Goal: Check status

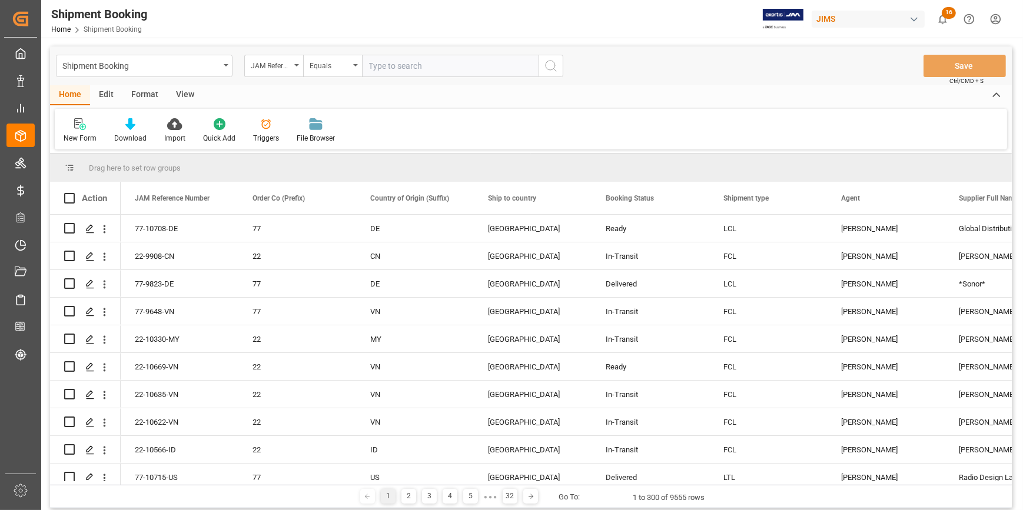
click at [383, 62] on input "text" at bounding box center [450, 66] width 177 height 22
paste input "22-10495-DE"
type input "22-10495-DE"
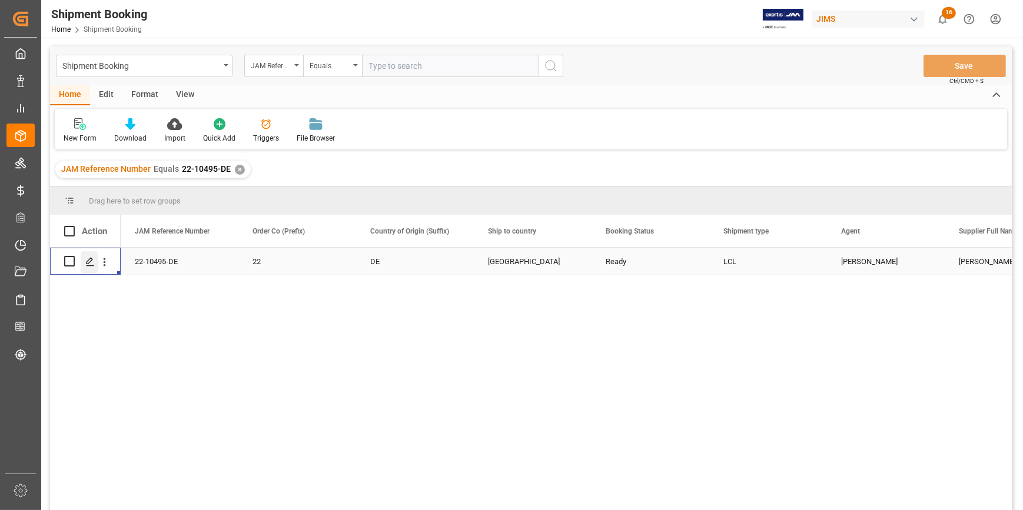
click at [89, 261] on icon "Press SPACE to select this row." at bounding box center [89, 261] width 9 height 9
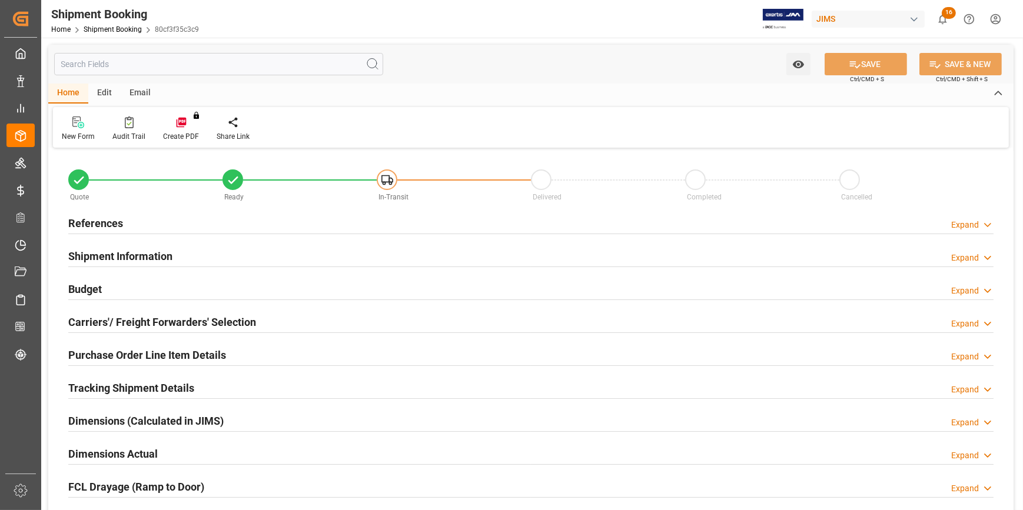
type input "0"
type input "56"
type input "[DATE]"
click at [242, 222] on div "References Expand" at bounding box center [530, 222] width 925 height 22
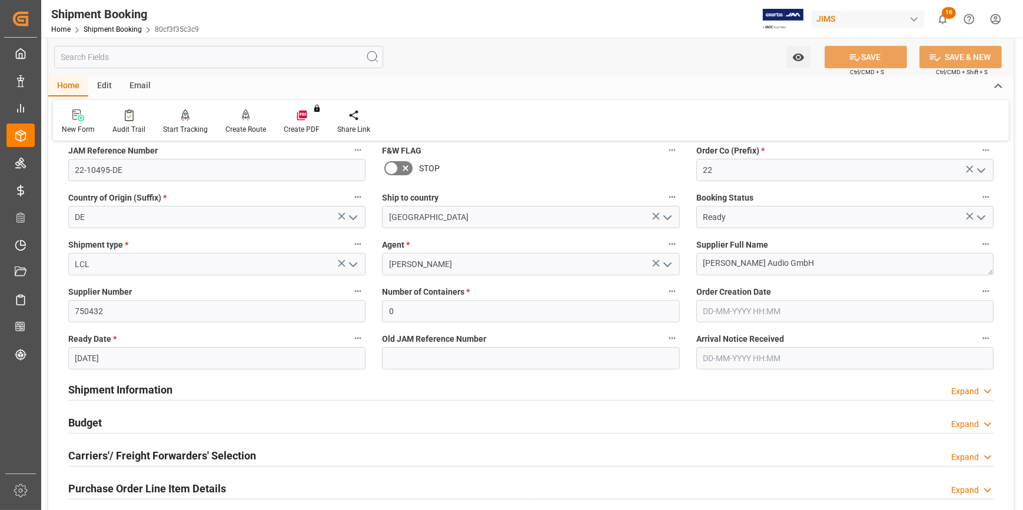
scroll to position [107, 0]
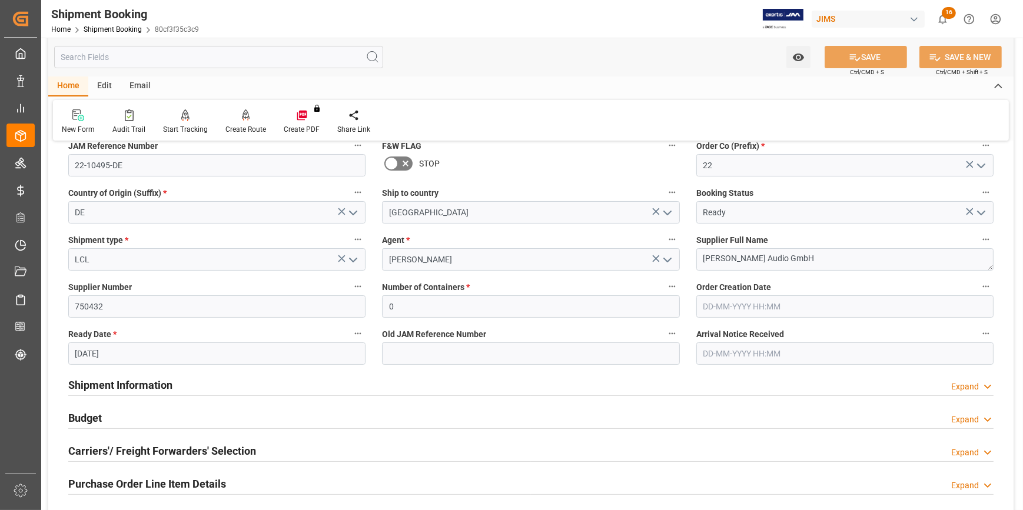
click at [247, 384] on div "Shipment Information Expand" at bounding box center [530, 384] width 925 height 22
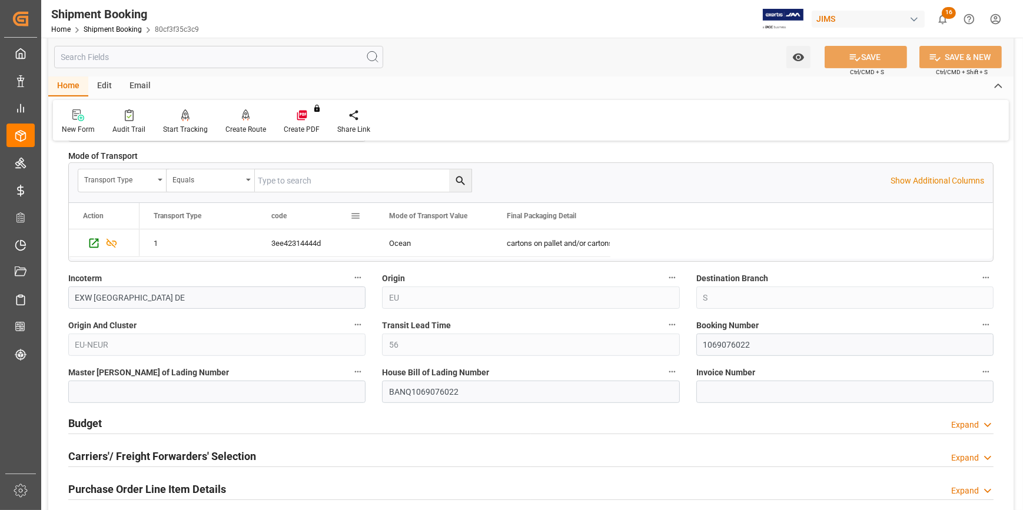
scroll to position [589, 0]
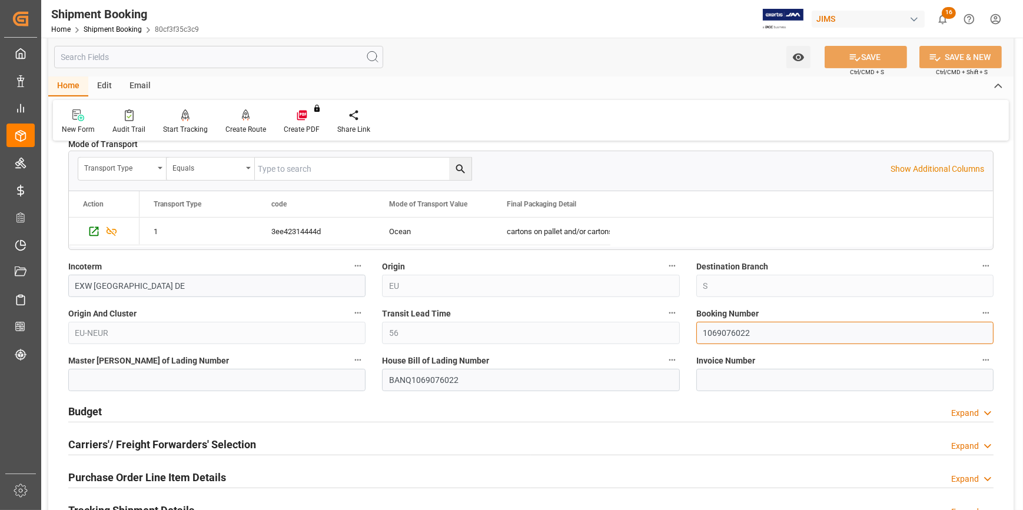
click at [727, 331] on input "1069076022" at bounding box center [844, 333] width 297 height 22
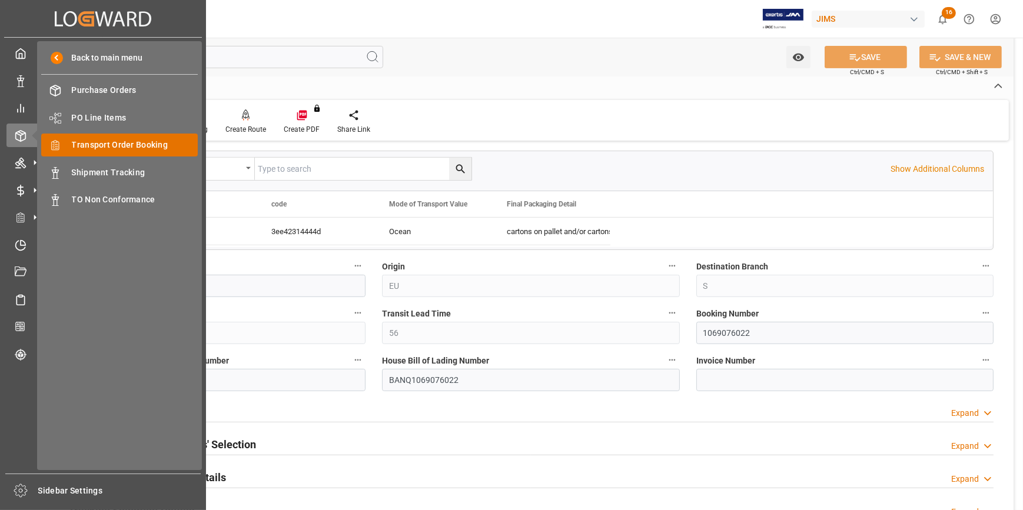
click at [115, 151] on span "Transport Order Booking" at bounding box center [135, 145] width 127 height 12
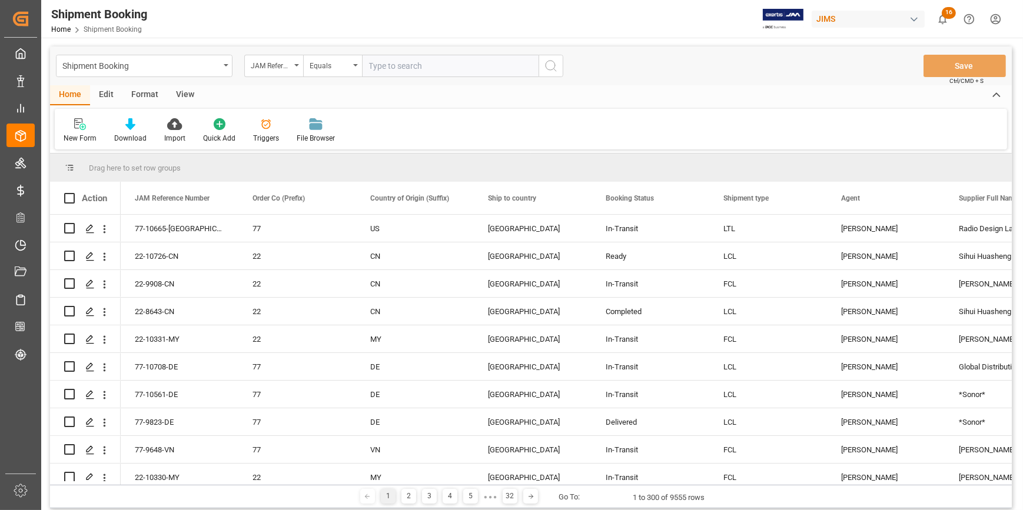
click at [388, 64] on input "text" at bounding box center [450, 66] width 177 height 22
type input "22-9998-DE"
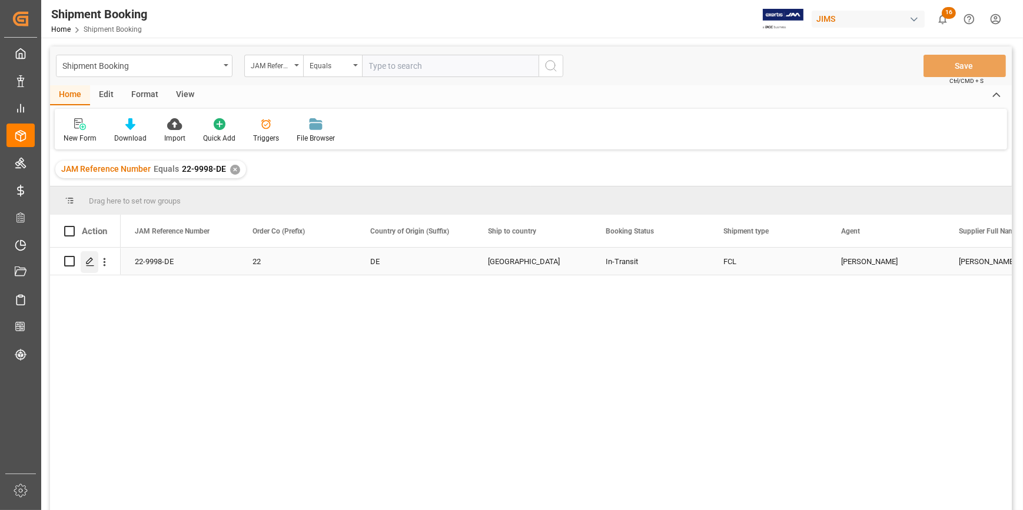
click at [91, 262] on icon "Press SPACE to select this row." at bounding box center [89, 261] width 9 height 9
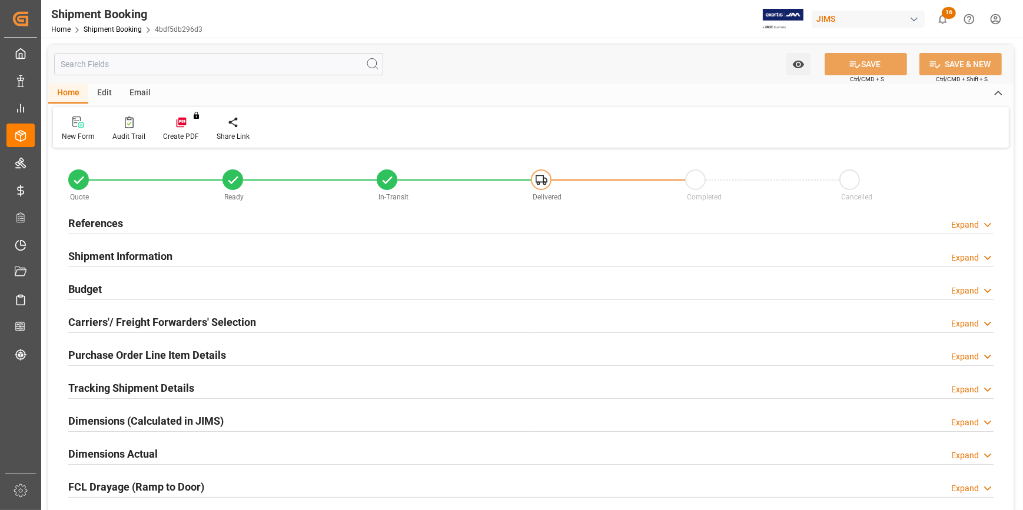
type input "2"
type input "31"
type input "[DATE]"
click at [230, 220] on div "References Expand" at bounding box center [530, 222] width 925 height 22
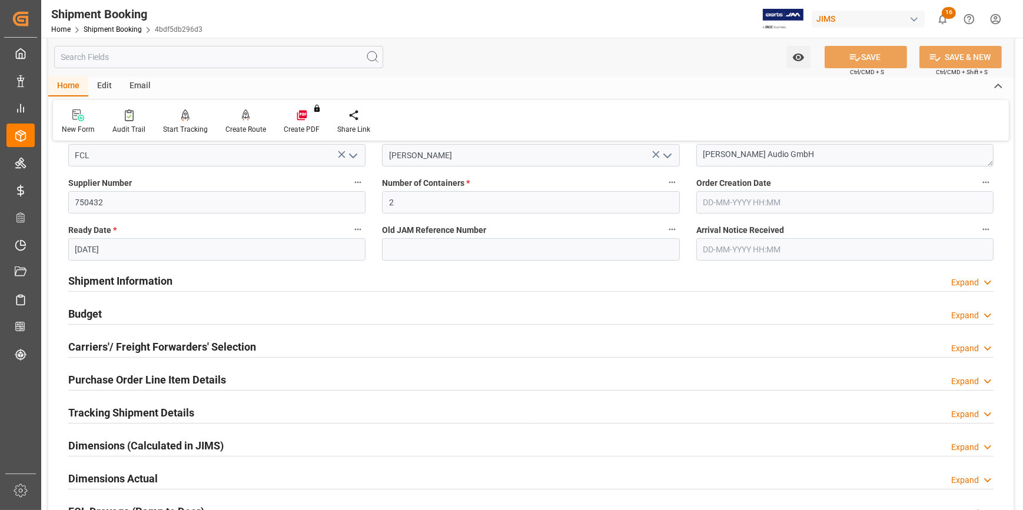
scroll to position [214, 0]
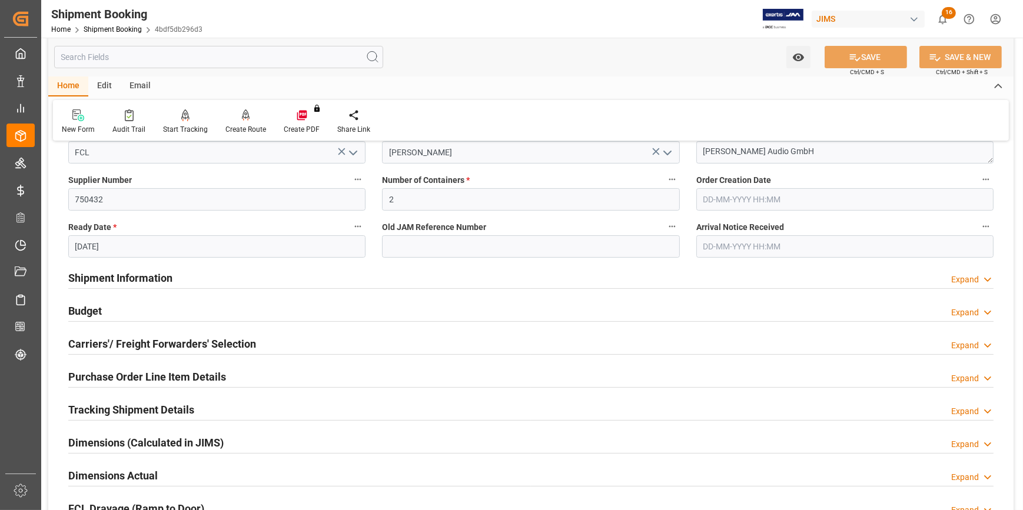
click at [252, 282] on div "Shipment Information Expand" at bounding box center [530, 277] width 925 height 22
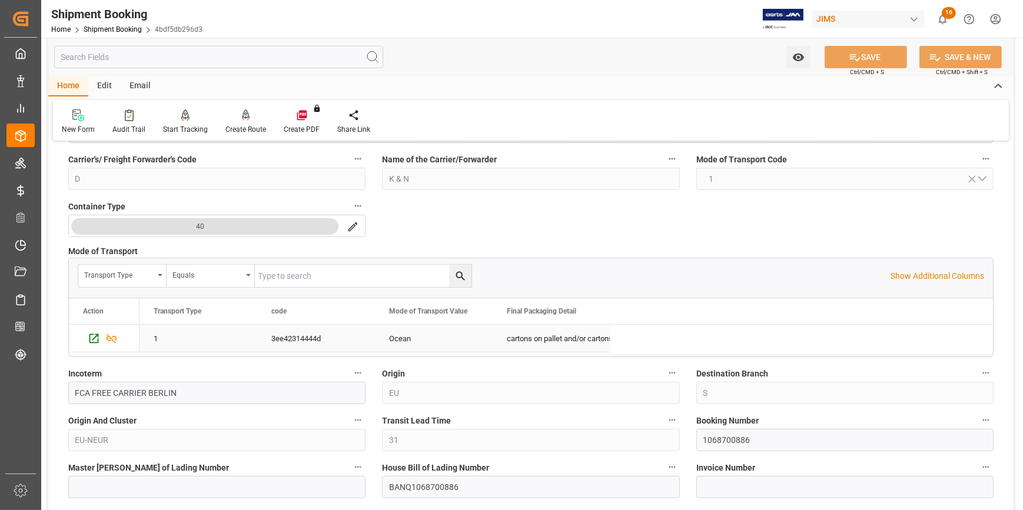
scroll to position [535, 0]
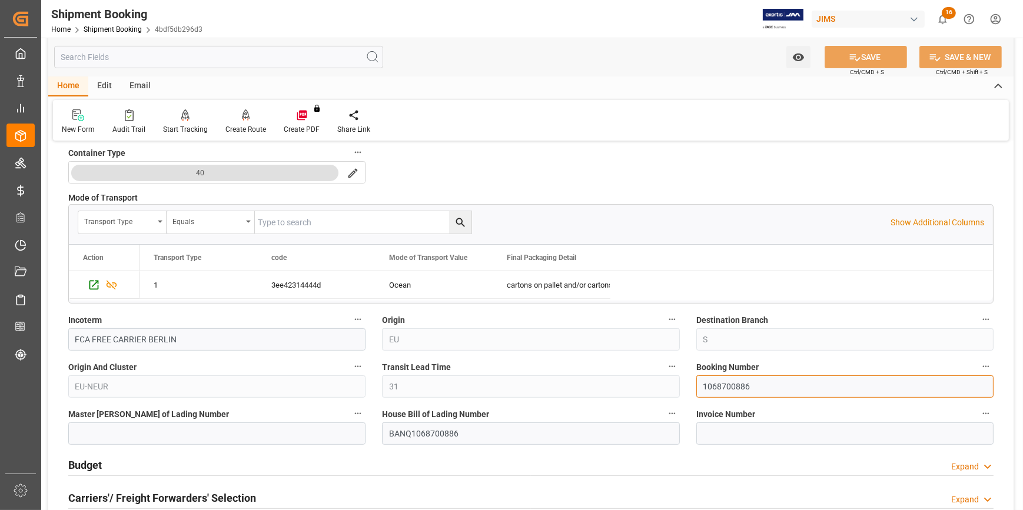
click at [721, 383] on input "1068700886" at bounding box center [844, 386] width 297 height 22
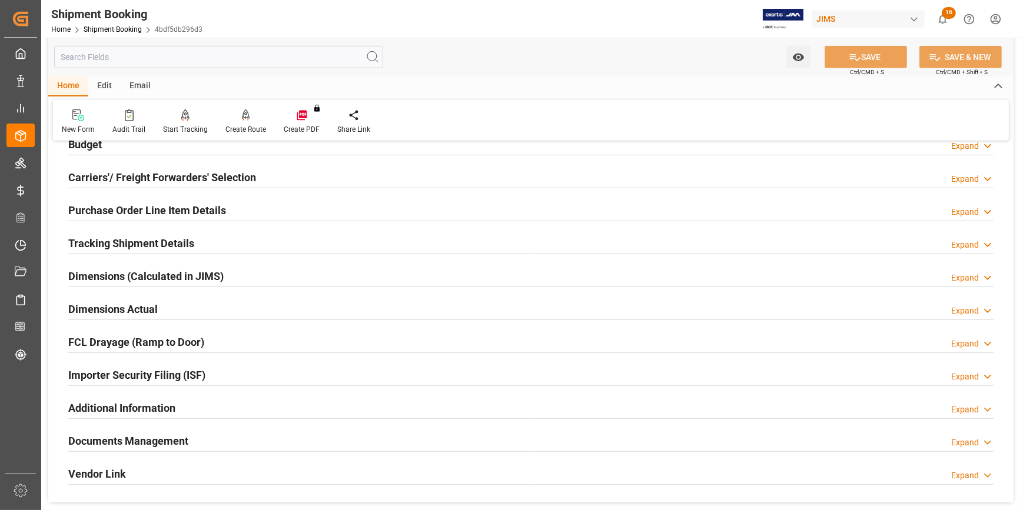
scroll to position [1016, 0]
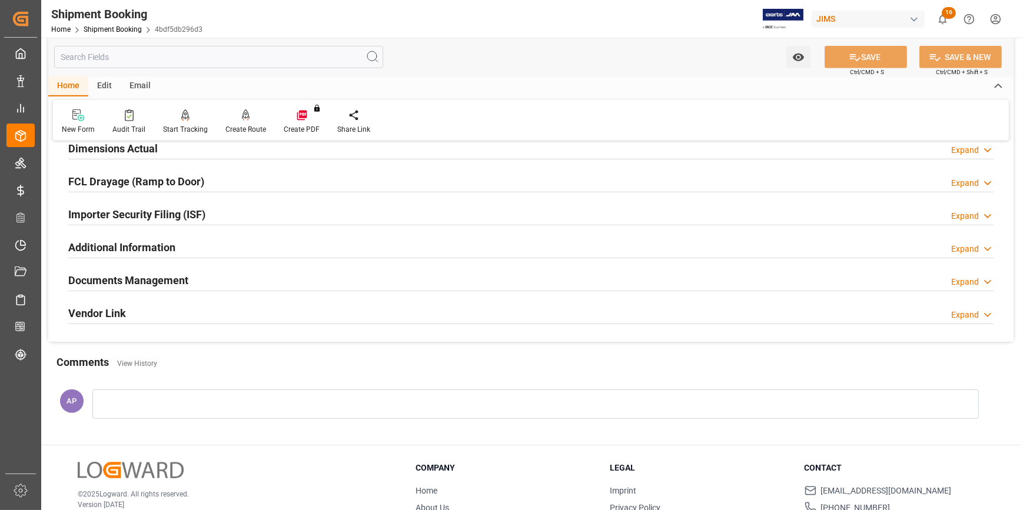
click at [288, 283] on div "Documents Management Expand" at bounding box center [530, 279] width 925 height 22
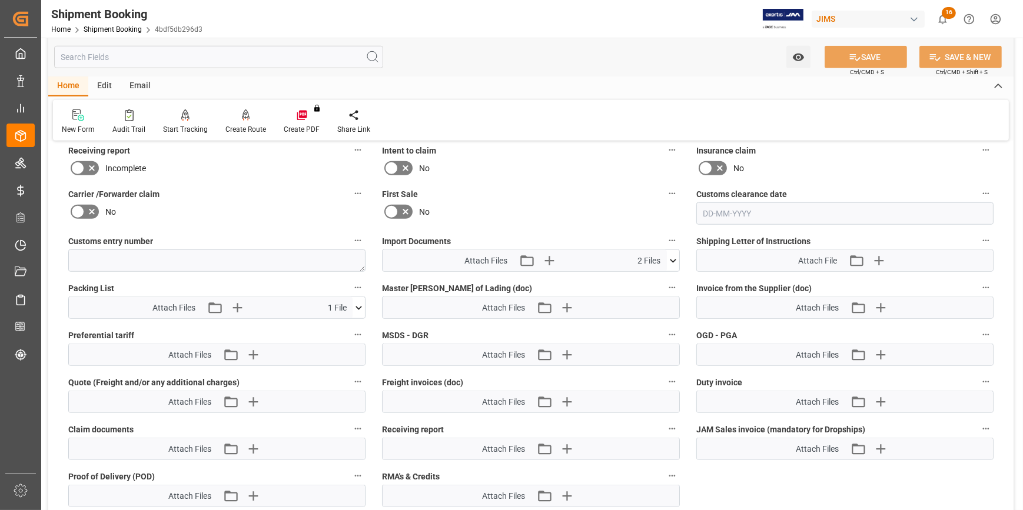
scroll to position [1337, 0]
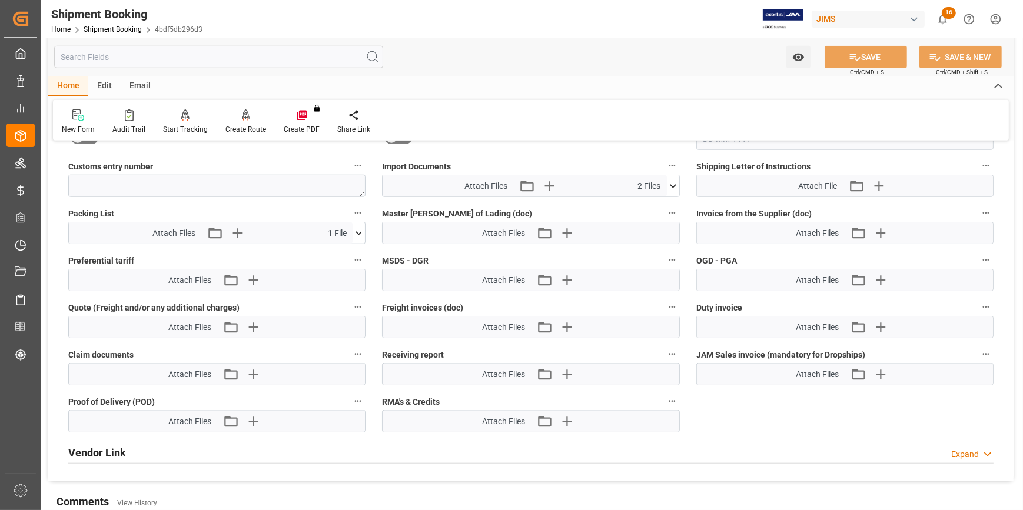
click at [669, 182] on icon at bounding box center [673, 186] width 12 height 12
click at [667, 205] on icon at bounding box center [666, 208] width 12 height 12
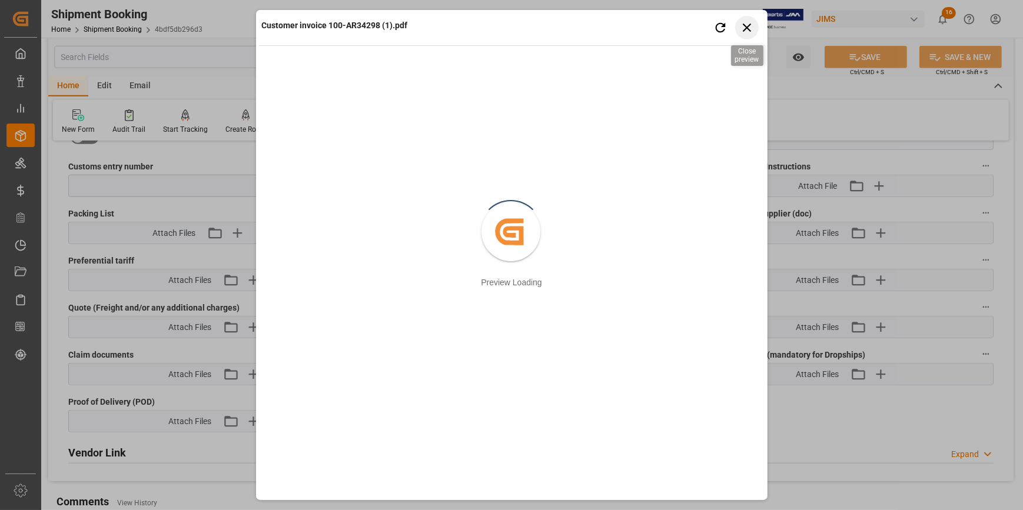
click at [749, 29] on icon "button" at bounding box center [746, 27] width 15 height 15
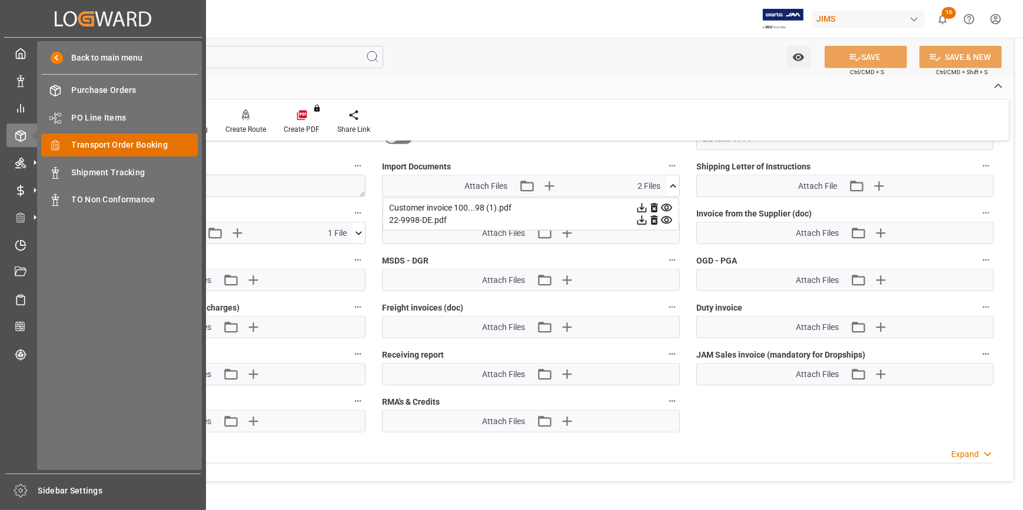
click at [129, 144] on span "Transport Order Booking" at bounding box center [135, 145] width 127 height 12
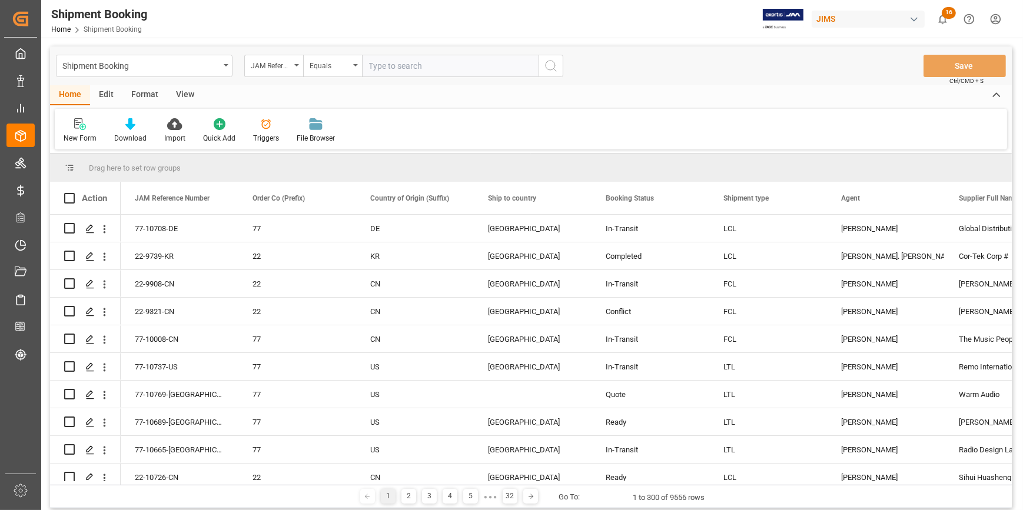
click at [399, 64] on input "text" at bounding box center [450, 66] width 177 height 22
paste input "22-10495-DE"
type input "22-10495-DE"
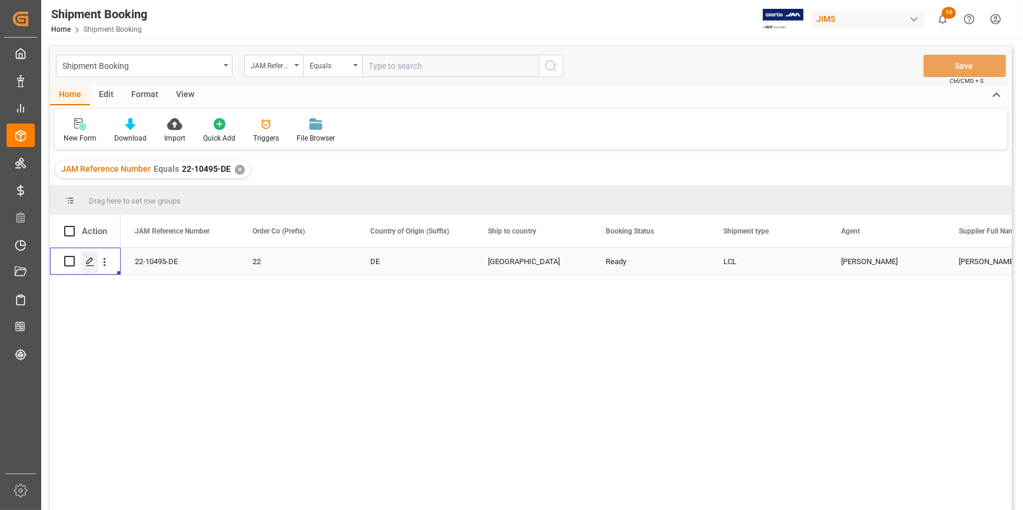
click at [88, 262] on icon "Press SPACE to select this row." at bounding box center [89, 261] width 9 height 9
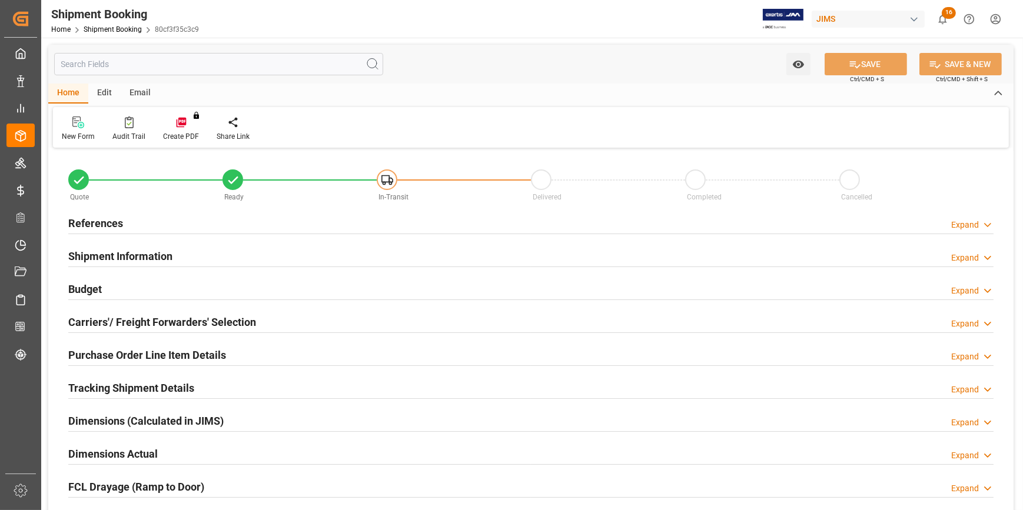
type input "0"
type input "143784.58"
click at [152, 284] on div "Budget Expand" at bounding box center [530, 288] width 925 height 22
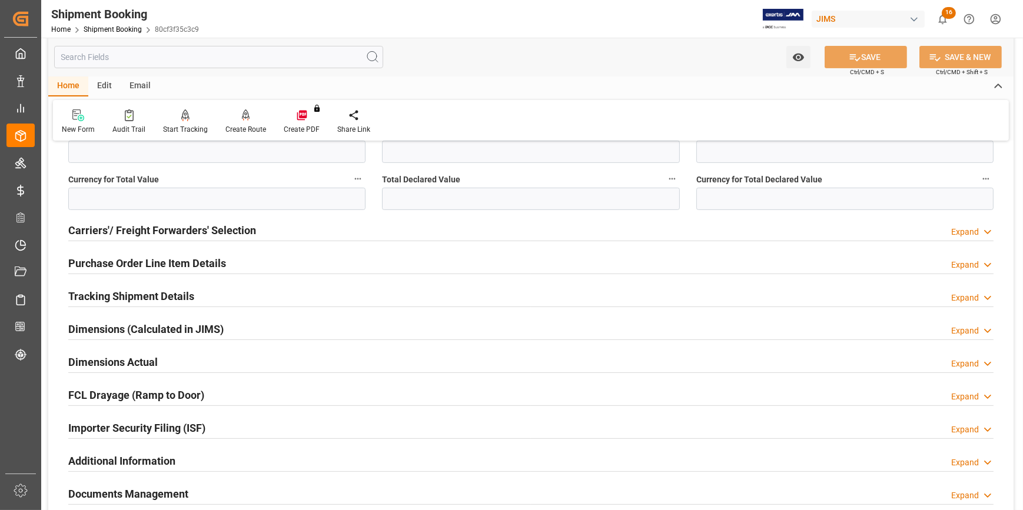
scroll to position [428, 0]
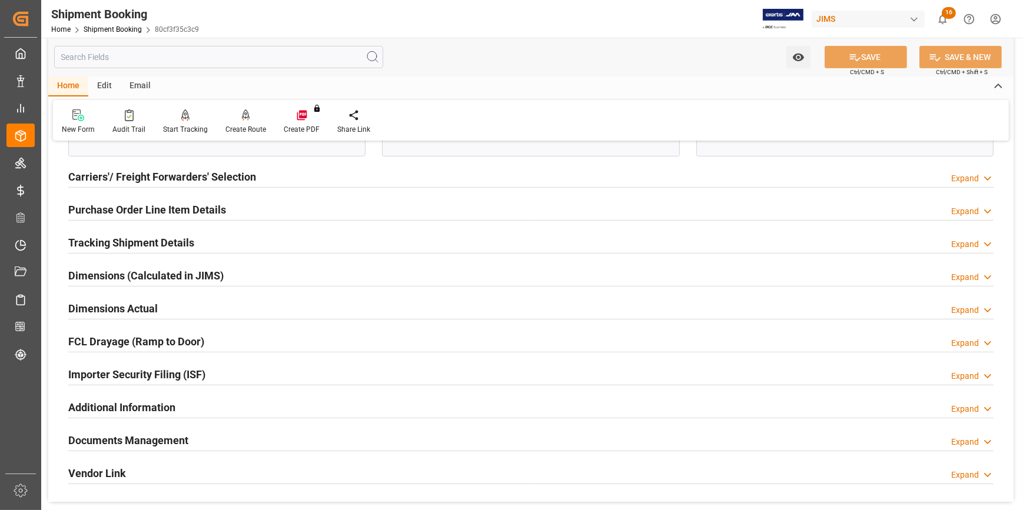
click at [233, 239] on div "Tracking Shipment Details Expand" at bounding box center [530, 242] width 925 height 22
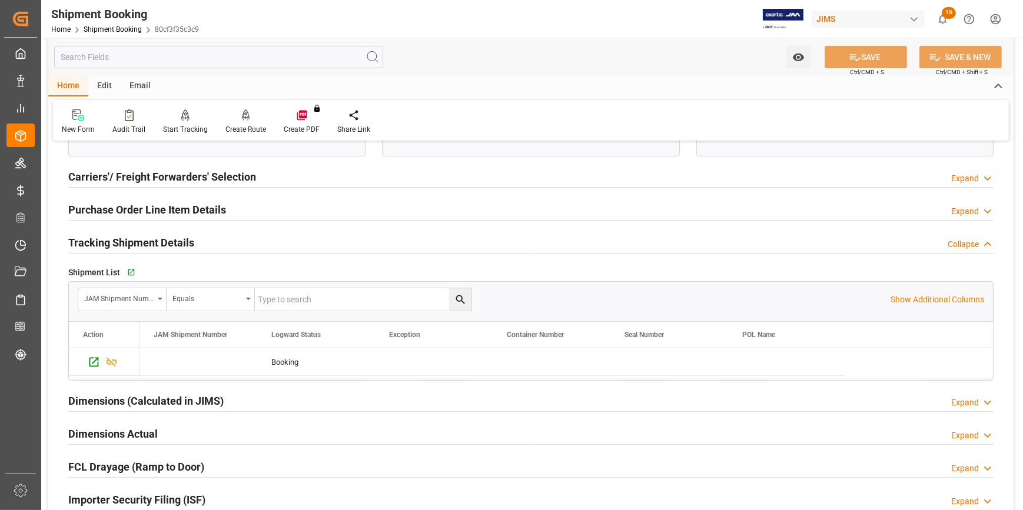
click at [233, 238] on div "Tracking Shipment Details Collapse" at bounding box center [530, 242] width 925 height 22
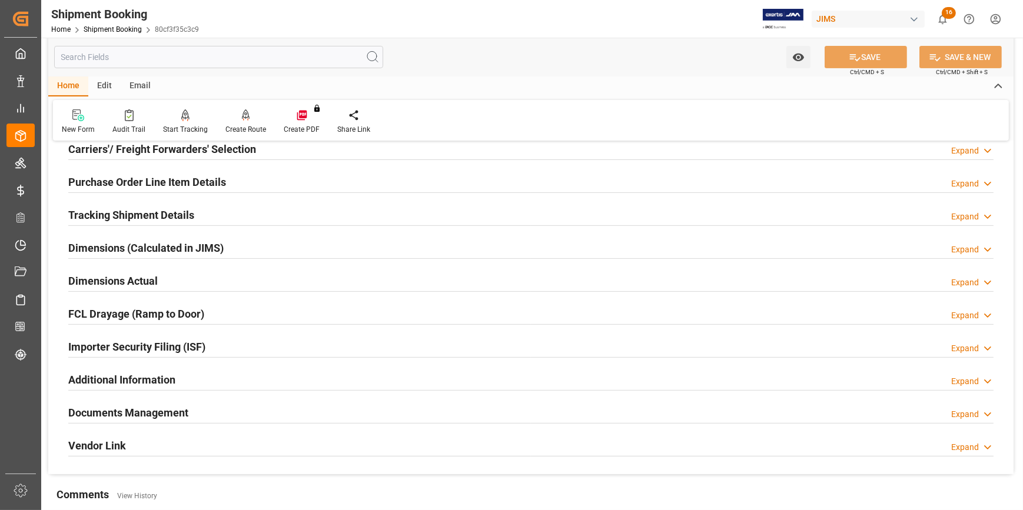
scroll to position [481, 0]
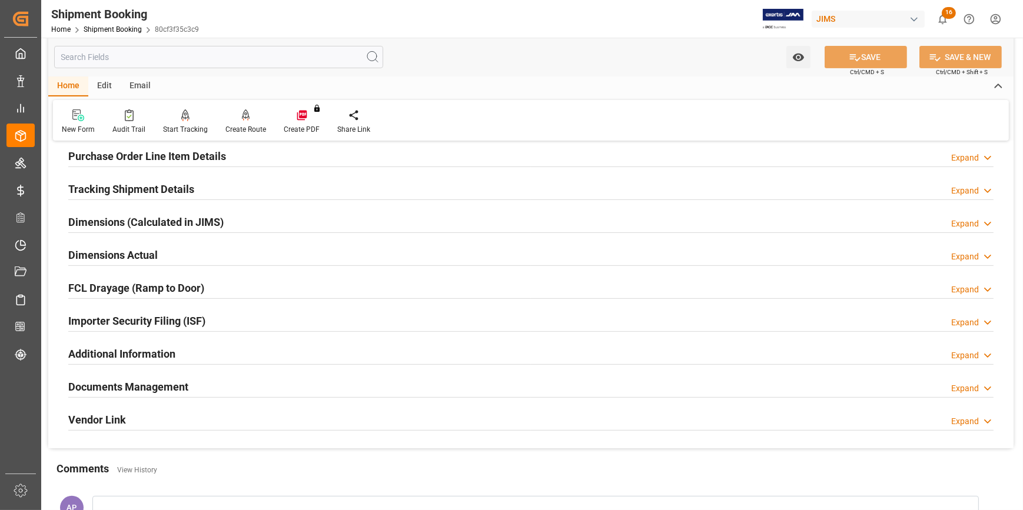
click at [252, 386] on div "Documents Management Expand" at bounding box center [530, 386] width 925 height 22
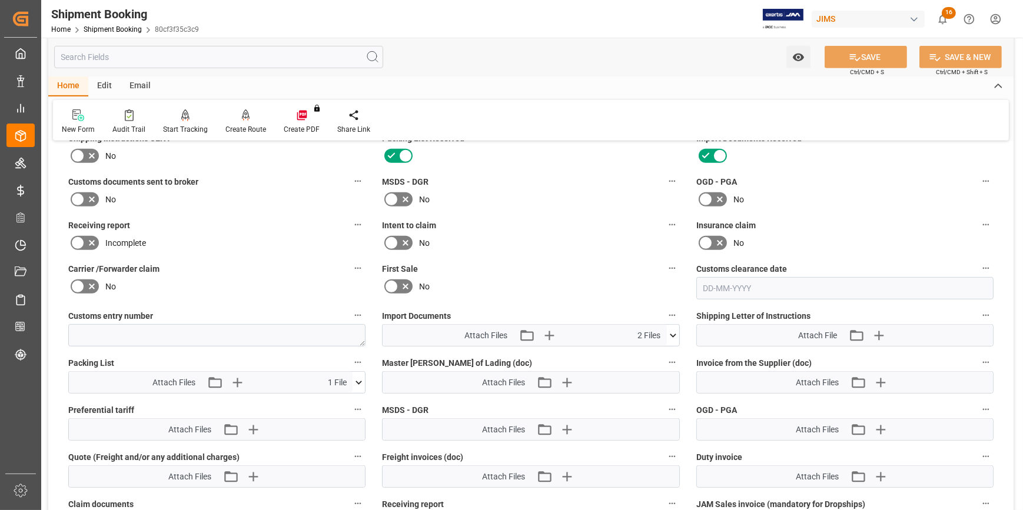
scroll to position [856, 0]
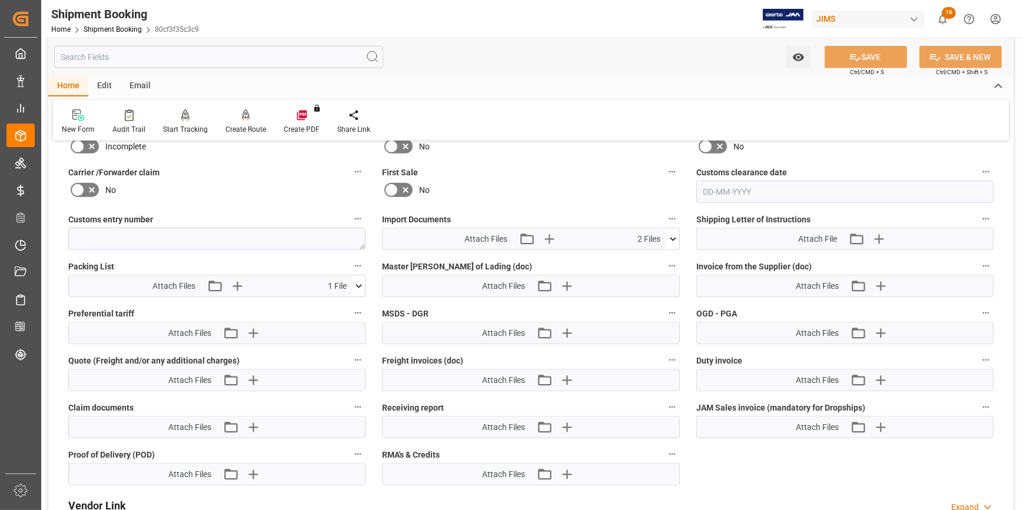
click at [671, 241] on icon at bounding box center [673, 239] width 12 height 12
click at [666, 270] on icon at bounding box center [666, 274] width 11 height 8
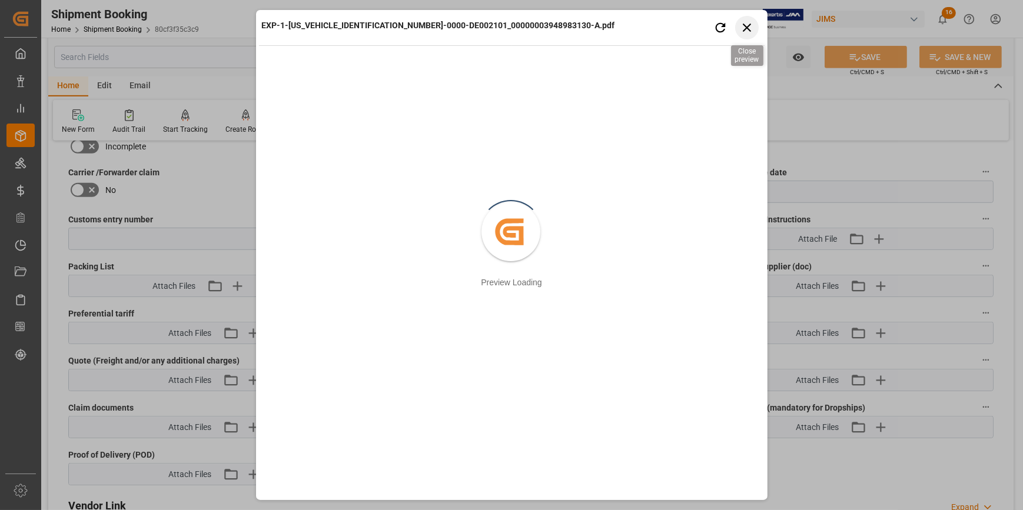
click at [752, 30] on icon "button" at bounding box center [746, 27] width 15 height 15
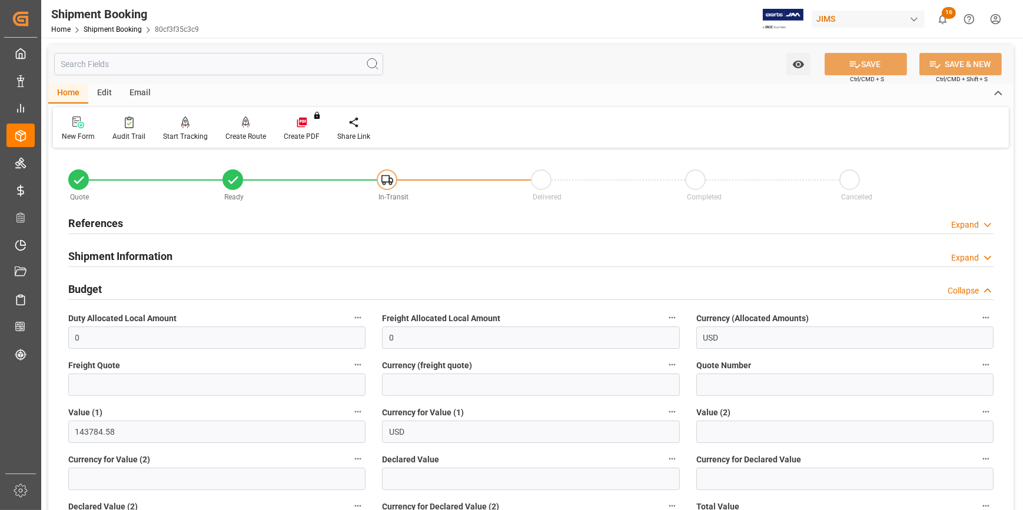
scroll to position [0, 0]
